Goal: Task Accomplishment & Management: Use online tool/utility

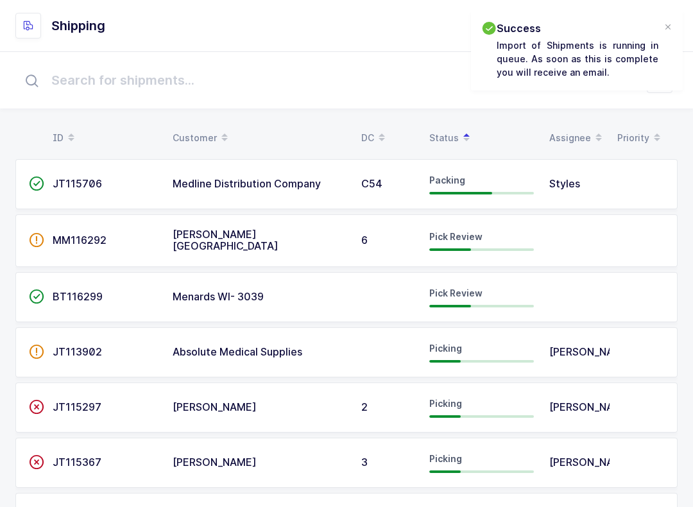
click at [463, 133] on icon at bounding box center [466, 133] width 6 height 6
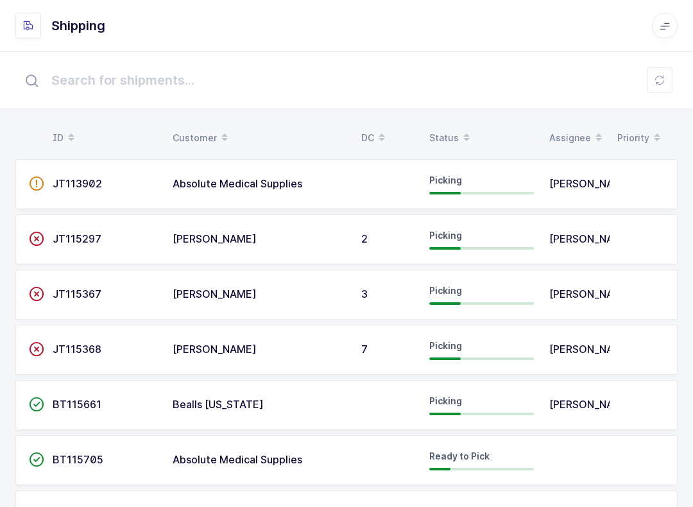
click at [662, 78] on icon at bounding box center [660, 80] width 10 height 10
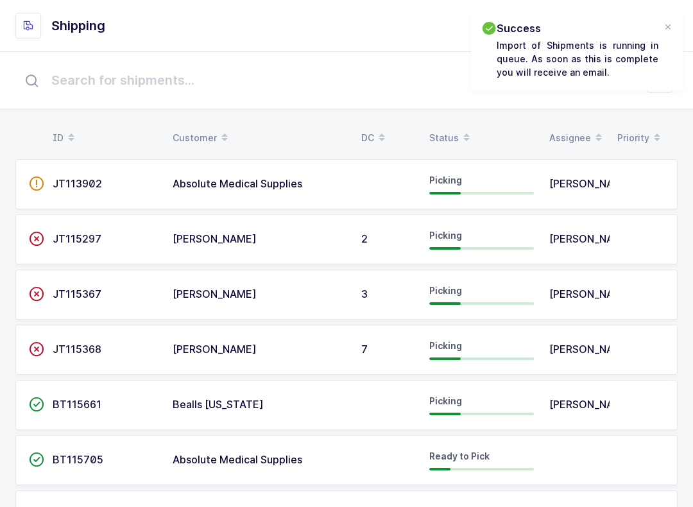
click at [451, 132] on div "Status" at bounding box center [481, 138] width 105 height 22
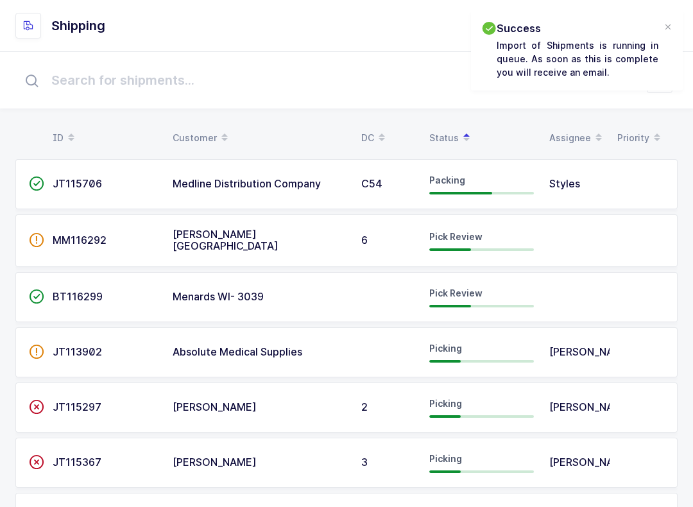
click at [164, 227] on td "MM116292" at bounding box center [105, 240] width 120 height 53
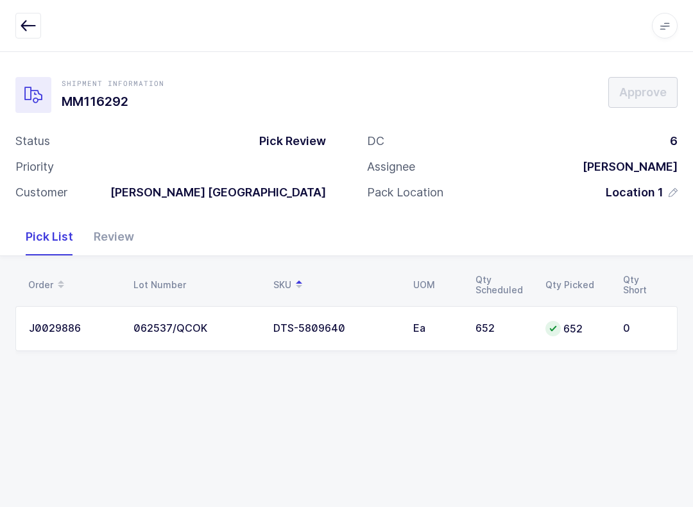
click at [107, 230] on div "Review" at bounding box center [113, 236] width 61 height 37
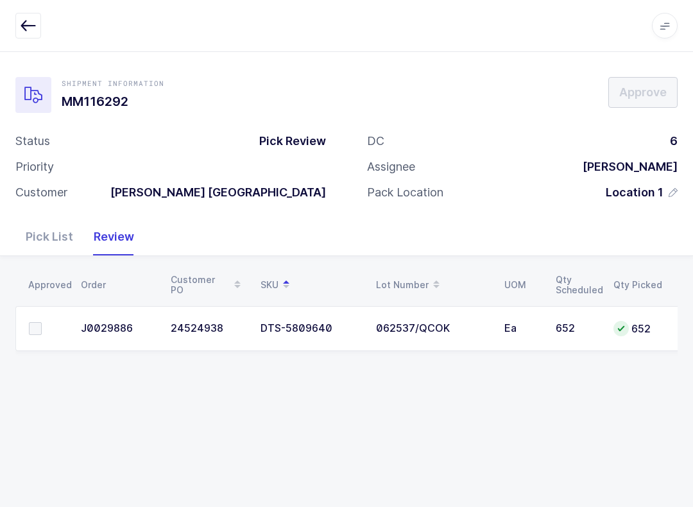
click at [26, 330] on td at bounding box center [44, 328] width 58 height 45
click at [35, 322] on span at bounding box center [35, 328] width 13 height 13
click at [42, 322] on input "checkbox" at bounding box center [42, 322] width 0 height 0
click at [652, 82] on button "Approve" at bounding box center [642, 92] width 69 height 31
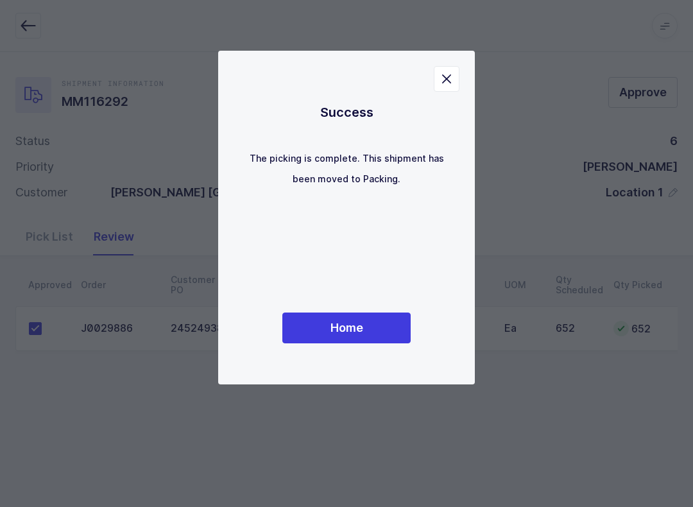
click at [375, 314] on button "Home" at bounding box center [346, 328] width 128 height 31
